Goal: Task Accomplishment & Management: Use online tool/utility

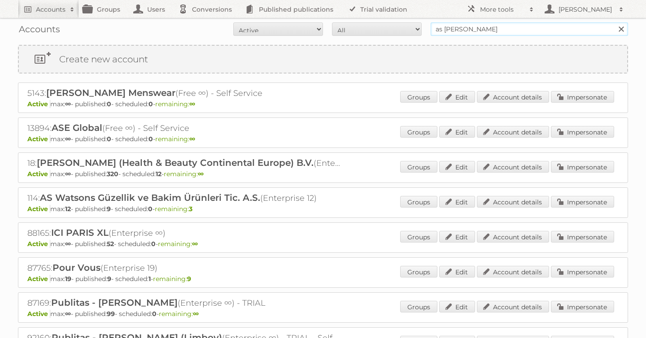
drag, startPoint x: 470, startPoint y: 28, endPoint x: 362, endPoint y: 24, distance: 108.2
click at [363, 26] on form "All Active Expired Pending All Paid Trials Self service as watson Search" at bounding box center [323, 28] width 610 height 13
type input "carrefour"
click at [614, 22] on input "Search" at bounding box center [620, 28] width 13 height 13
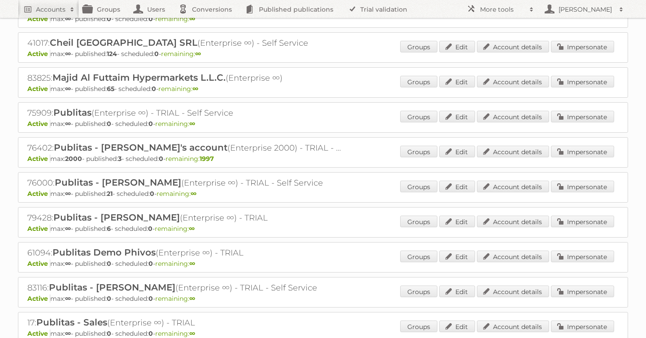
scroll to position [122, 0]
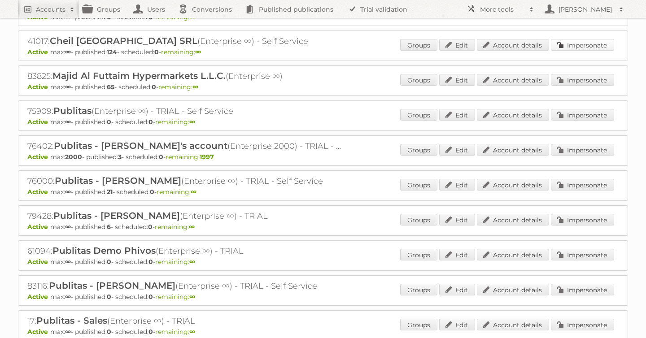
click at [589, 47] on link "Impersonate" at bounding box center [582, 45] width 63 height 12
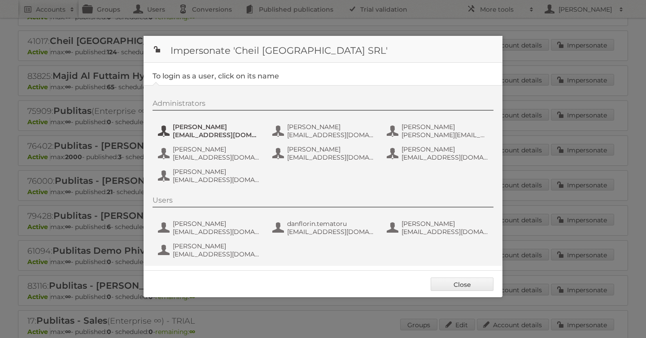
click at [203, 133] on span "andrea_damian@supeco.ro" at bounding box center [216, 135] width 87 height 8
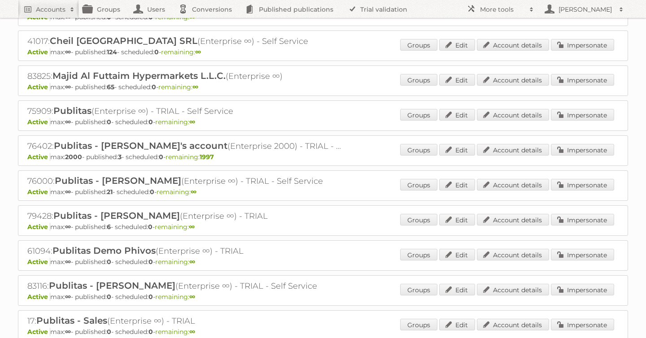
scroll to position [0, 0]
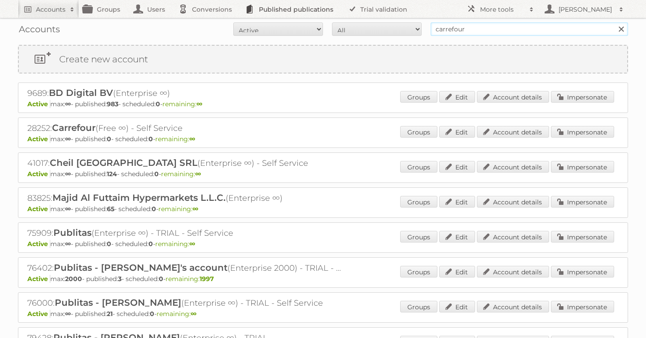
drag, startPoint x: 481, startPoint y: 31, endPoint x: 324, endPoint y: 10, distance: 158.4
click at [324, 10] on body "Accounts Search Advanced Search Create new account Groups Users Conversions Pub…" at bounding box center [323, 169] width 646 height 338
type input ";"
click at [614, 22] on input "Search" at bounding box center [620, 28] width 13 height 13
type input "plus retail"
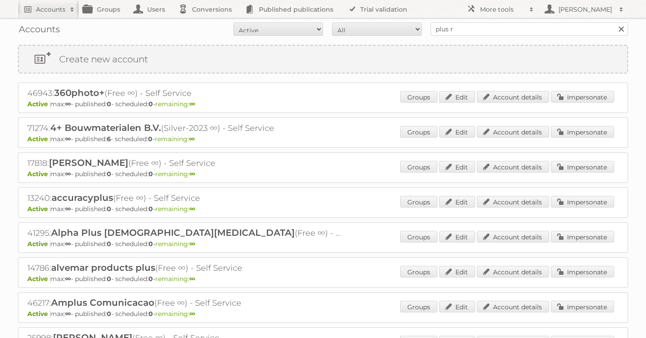
type input "plus retail"
click at [614, 22] on input "Search" at bounding box center [620, 28] width 13 height 13
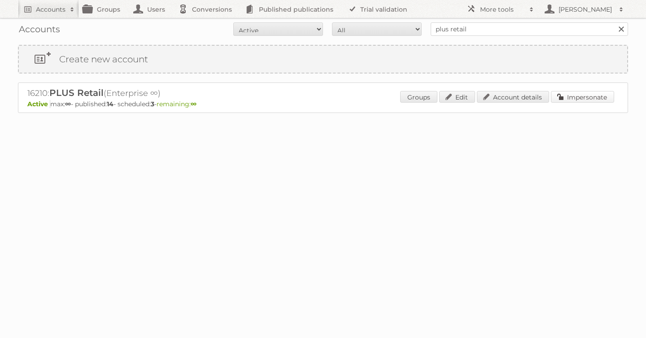
click at [567, 96] on link "Impersonate" at bounding box center [582, 97] width 63 height 12
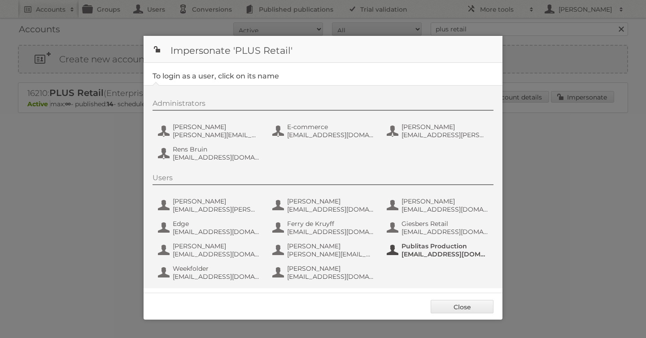
click at [430, 258] on button "Publitas Production fs+coop@publitas.com" at bounding box center [438, 250] width 105 height 18
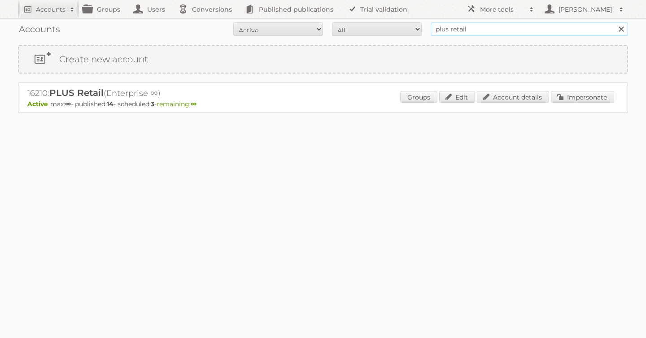
drag, startPoint x: 476, startPoint y: 28, endPoint x: 314, endPoint y: 28, distance: 162.0
click at [314, 28] on form "All Active Expired Pending All Paid Trials Self service plus retail Search" at bounding box center [323, 28] width 610 height 13
type input "albert heijn"
click at [614, 22] on input "Search" at bounding box center [620, 28] width 13 height 13
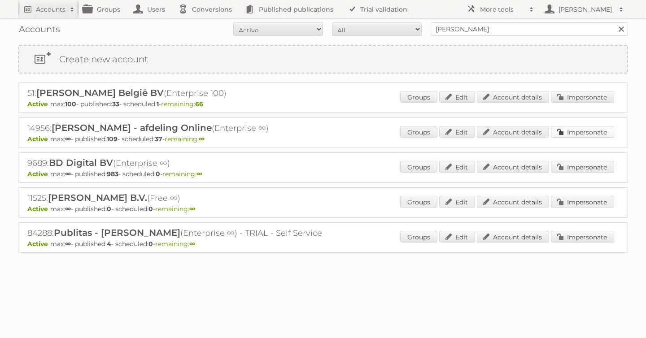
click at [571, 128] on link "Impersonate" at bounding box center [582, 132] width 63 height 12
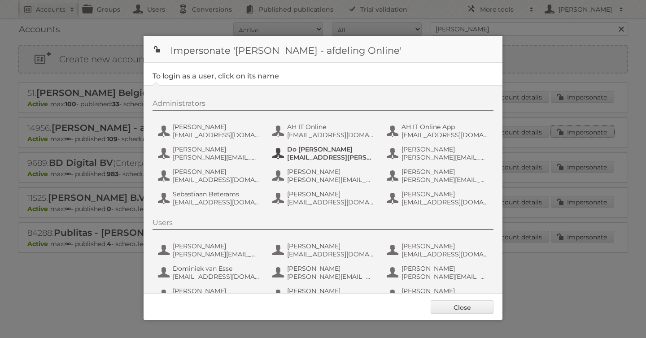
scroll to position [67, 0]
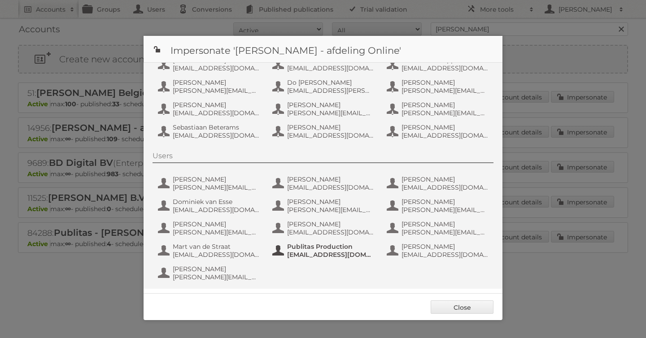
click at [332, 247] on span "Publitas Production" at bounding box center [330, 247] width 87 height 8
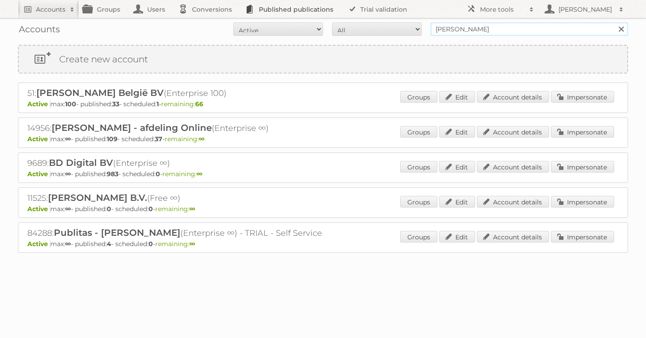
drag, startPoint x: 480, startPoint y: 34, endPoint x: 325, endPoint y: 12, distance: 156.0
click at [325, 12] on body "Accounts Search Advanced Search Create new account Groups Users Conversions Pub…" at bounding box center [323, 169] width 646 height 338
type input "primera"
click at [614, 22] on input "Search" at bounding box center [620, 28] width 13 height 13
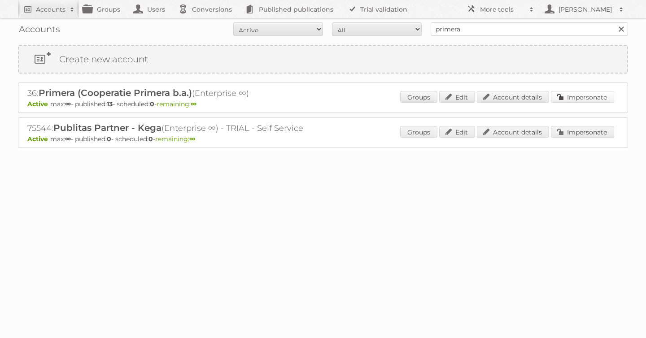
click at [581, 97] on link "Impersonate" at bounding box center [582, 97] width 63 height 12
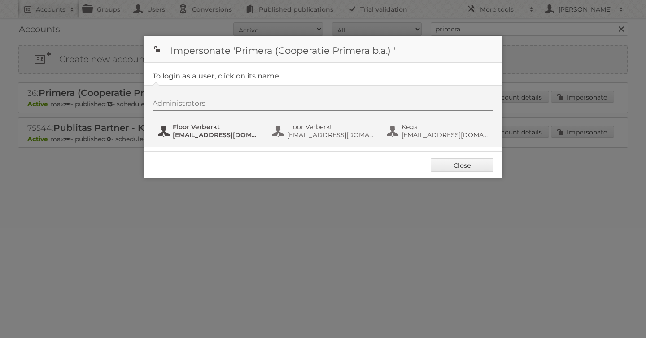
click at [190, 128] on span "Floor Verberkt" at bounding box center [216, 127] width 87 height 8
